Goal: Communication & Community: Share content

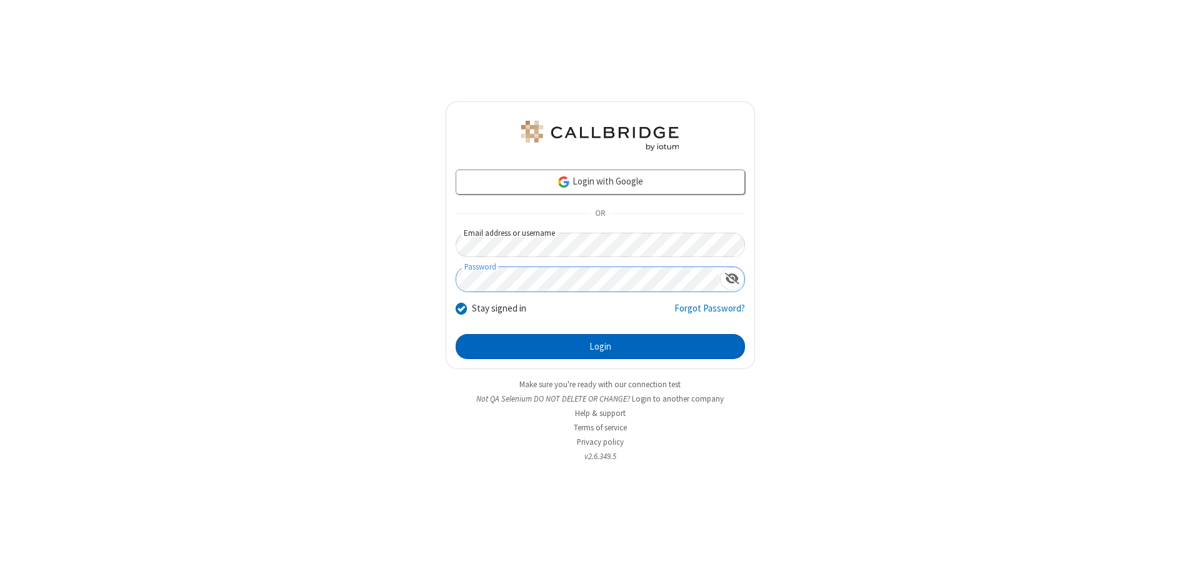
click at [600, 346] on button "Login" at bounding box center [600, 346] width 289 height 25
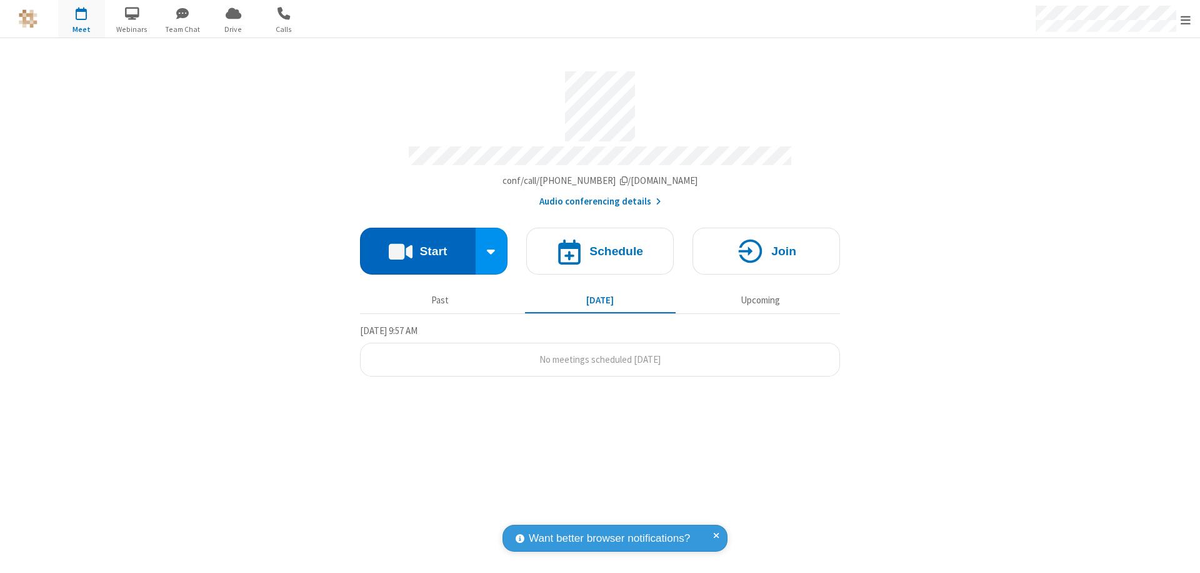
click at [418, 245] on button "Start" at bounding box center [418, 251] width 116 height 47
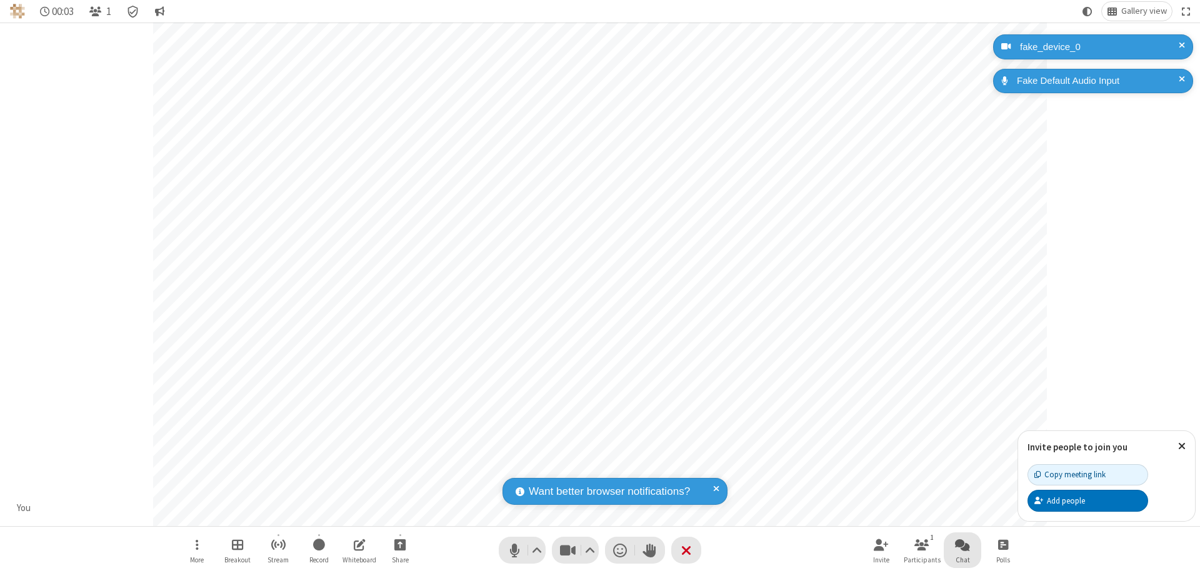
click at [963, 544] on span "Open chat" at bounding box center [962, 544] width 15 height 16
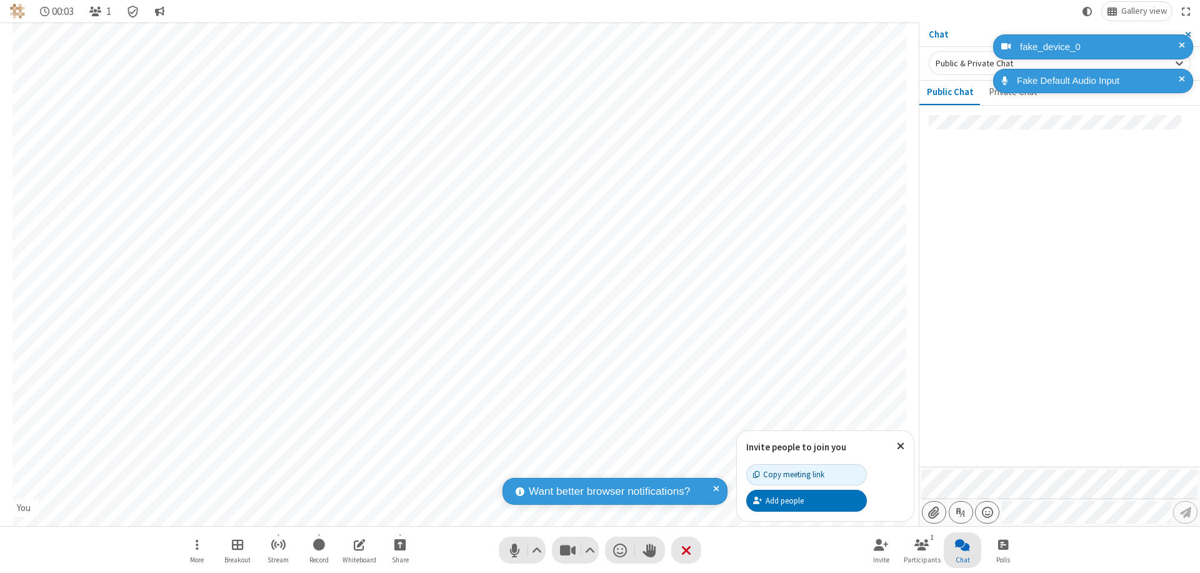
type input "C:\fakepath\doc_test.docx"
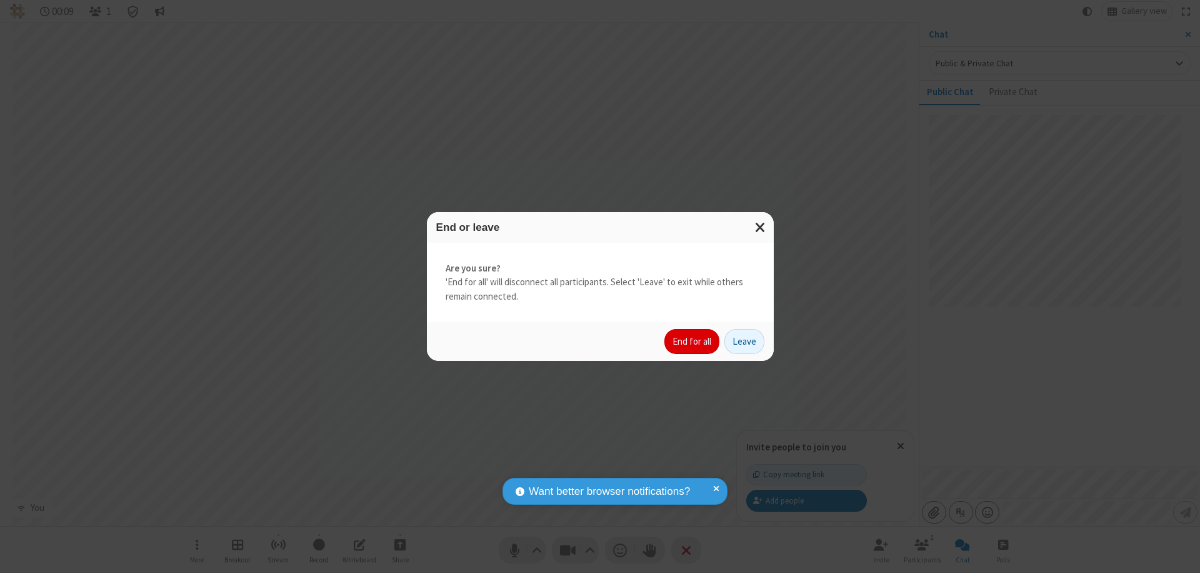
click at [693, 341] on button "End for all" at bounding box center [691, 341] width 55 height 25
